Goal: Transaction & Acquisition: Purchase product/service

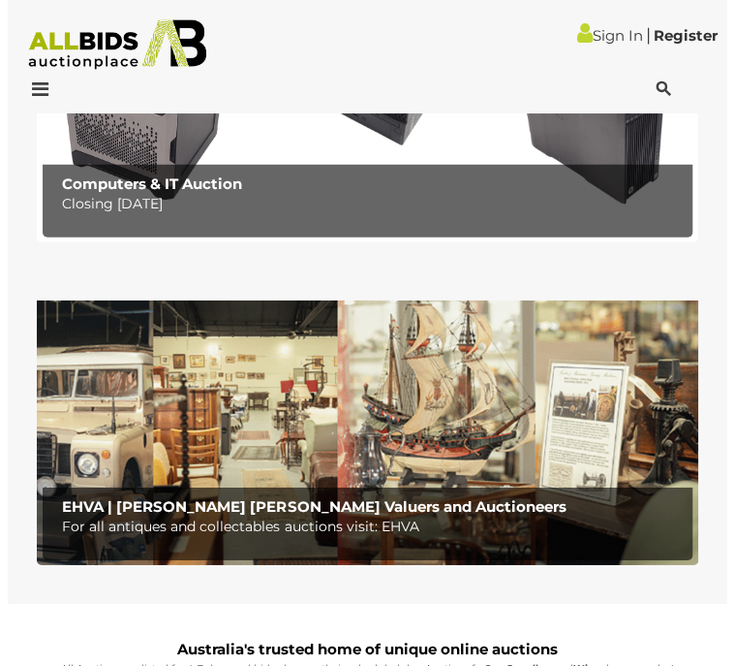
scroll to position [1453, 0]
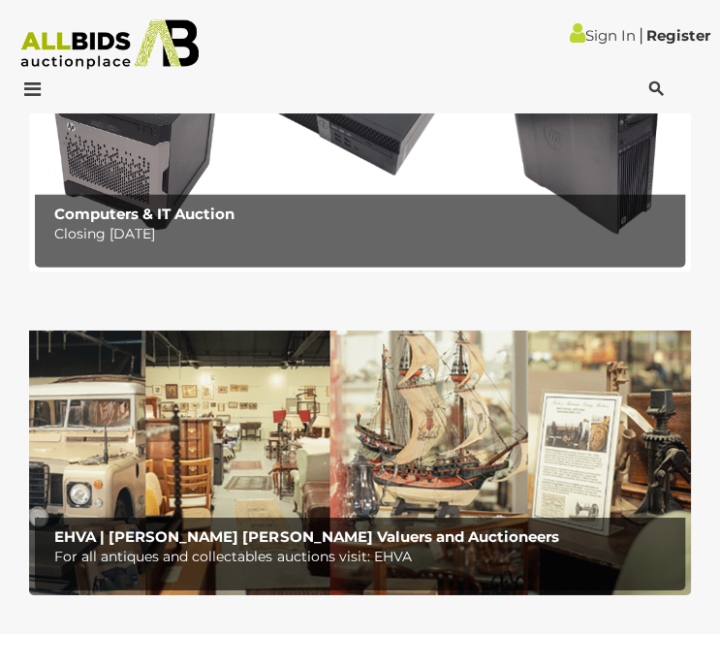
click at [653, 86] on icon at bounding box center [655, 88] width 15 height 19
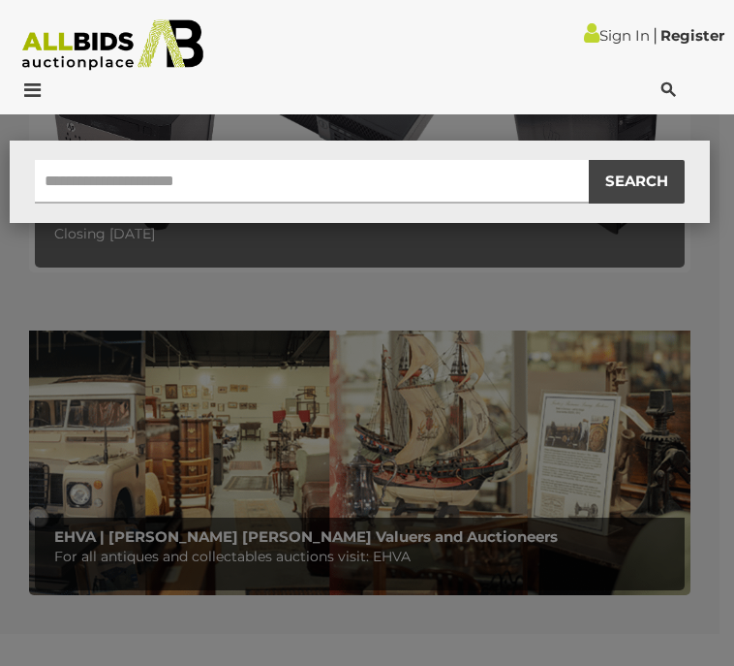
click at [113, 179] on input "text" at bounding box center [312, 182] width 554 height 44
click at [99, 185] on input "text" at bounding box center [312, 182] width 554 height 44
type input "*******"
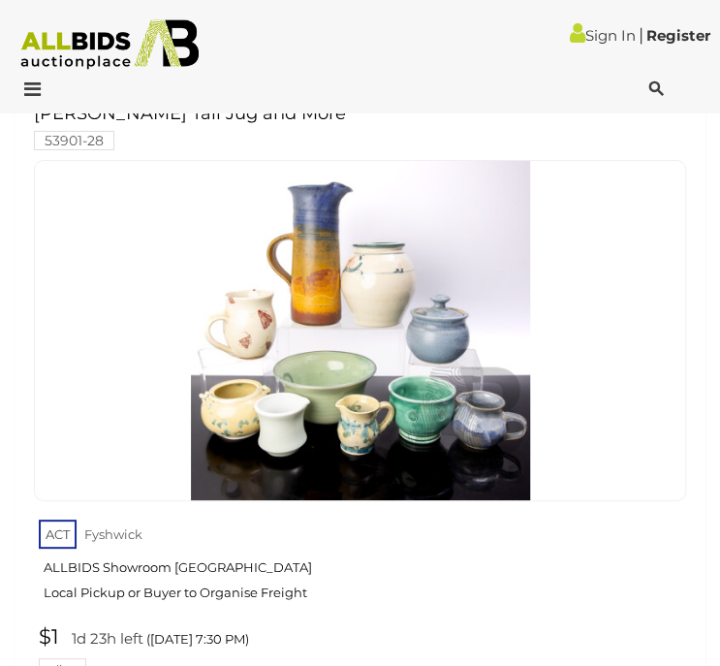
scroll to position [4166, 0]
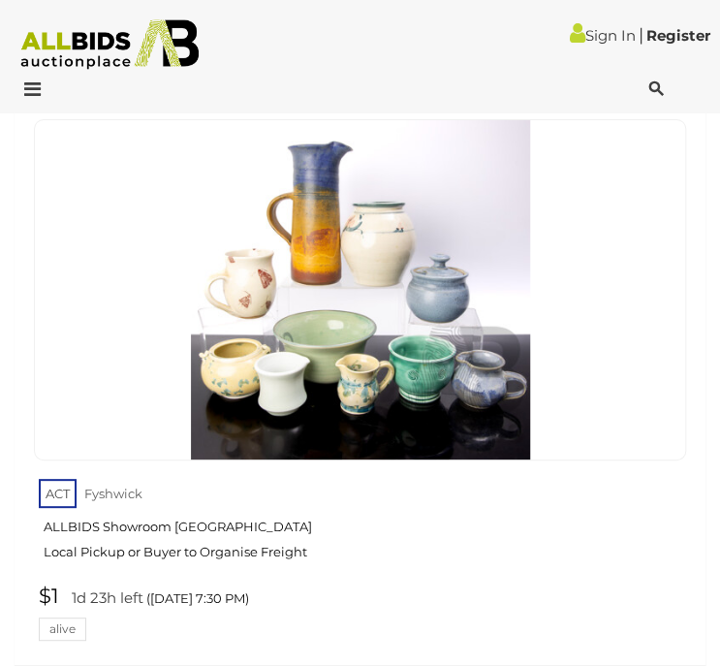
click at [326, 385] on img at bounding box center [360, 289] width 339 height 339
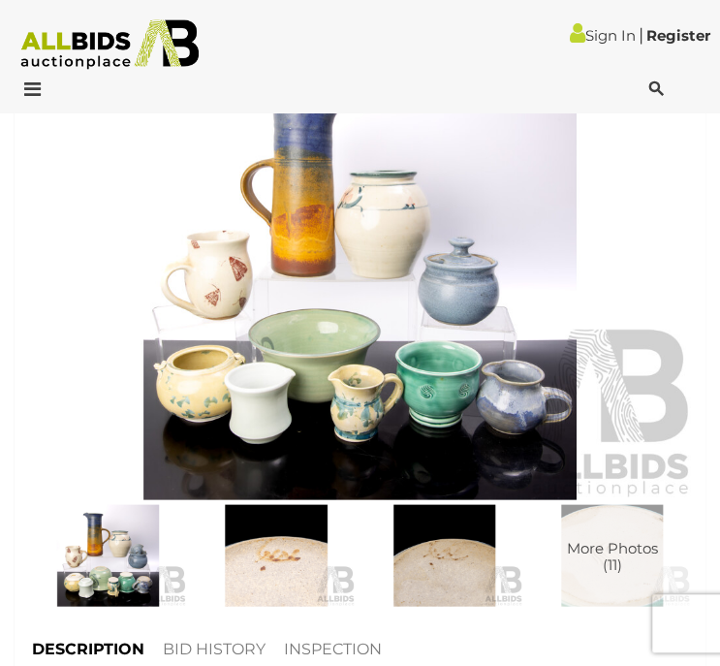
scroll to position [872, 0]
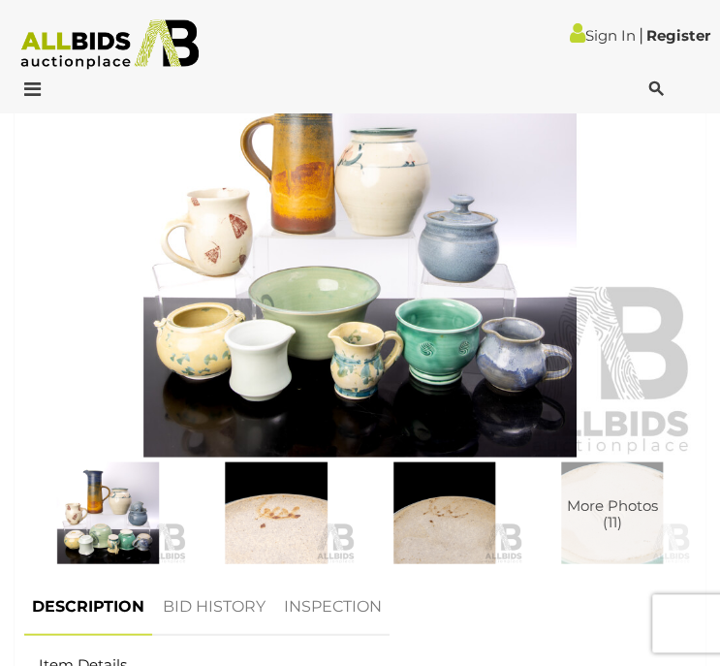
click at [357, 320] on img at bounding box center [359, 239] width 671 height 433
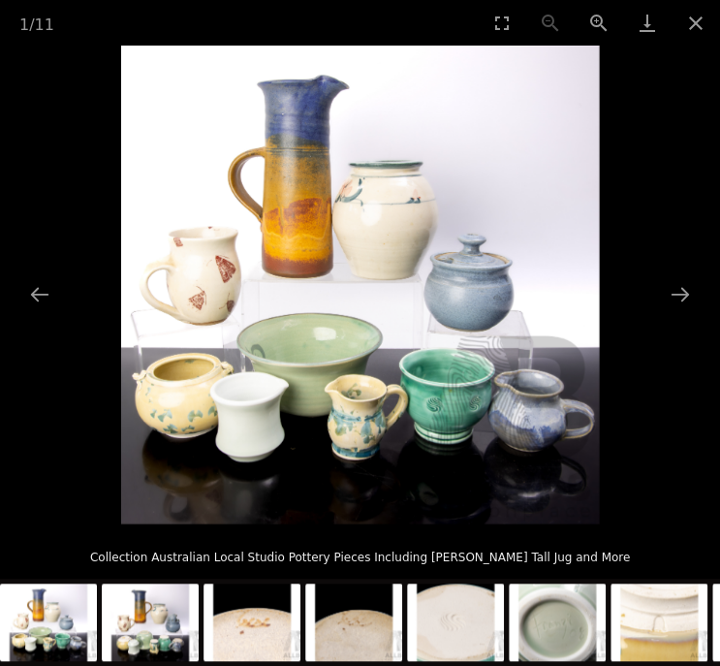
click at [347, 435] on img at bounding box center [360, 285] width 478 height 478
click at [594, 25] on button "Zoom in" at bounding box center [599, 23] width 48 height 46
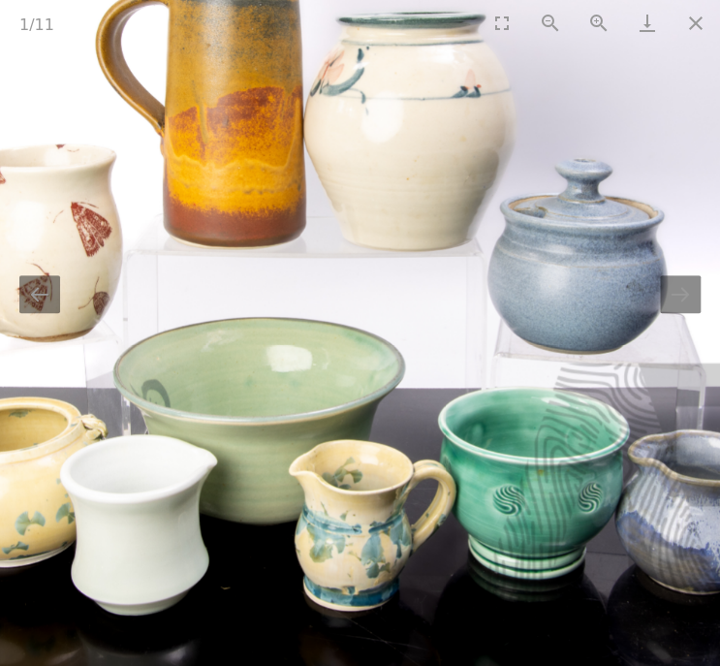
scroll to position [0, 1]
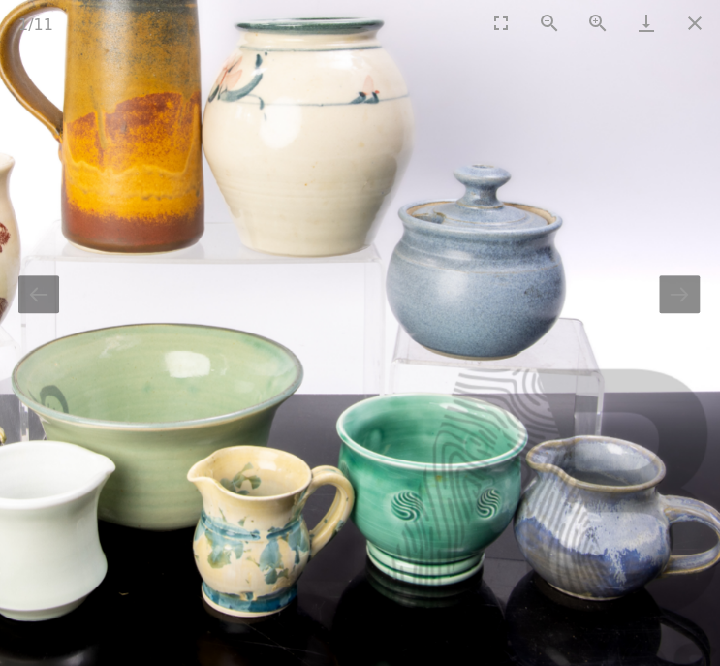
drag, startPoint x: 225, startPoint y: 472, endPoint x: 172, endPoint y: 373, distance: 111.8
click at [132, 478] on img at bounding box center [258, 266] width 955 height 955
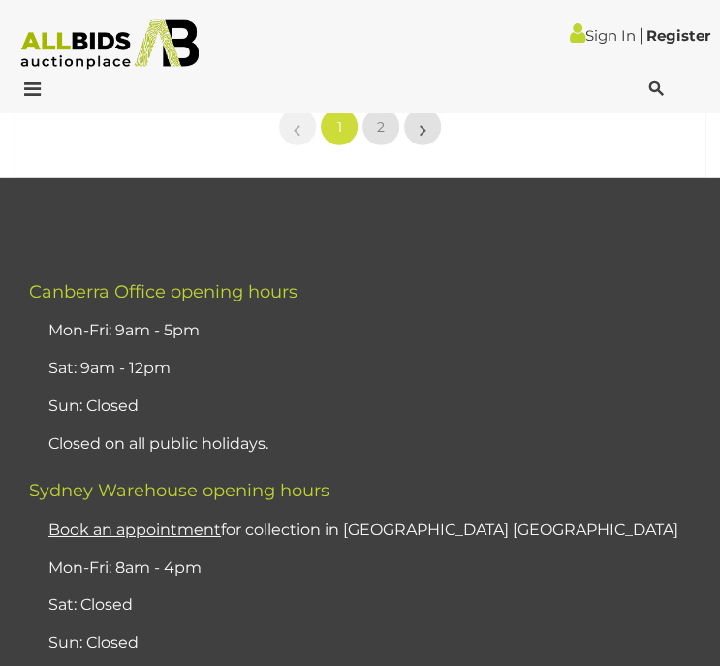
scroll to position [31722, 0]
